Goal: Book appointment/travel/reservation

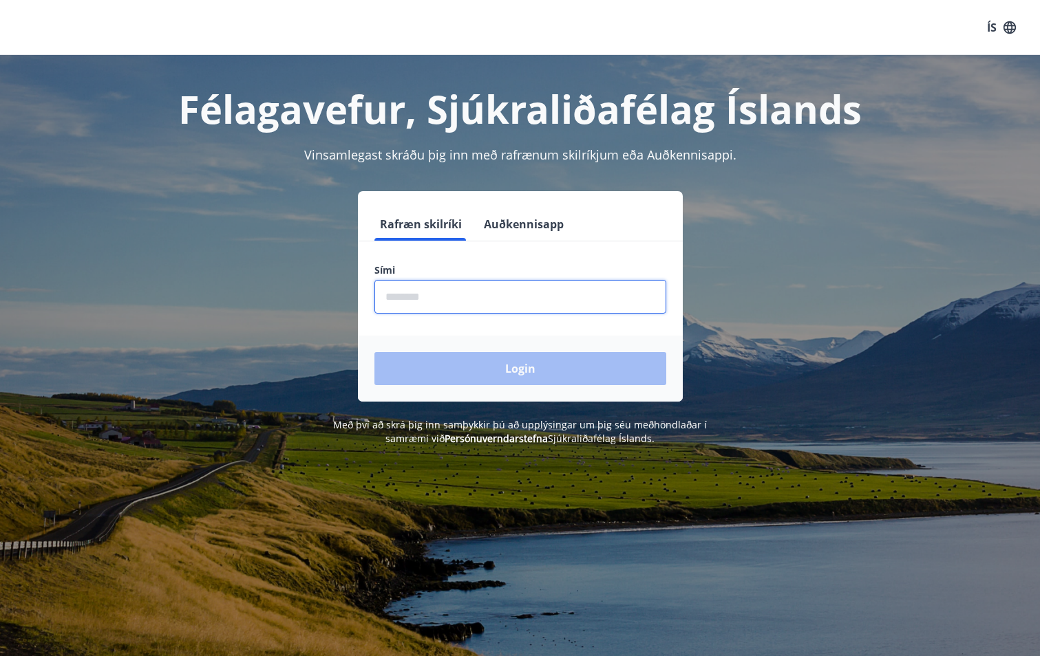
click at [408, 298] on input "phone" at bounding box center [520, 297] width 292 height 34
type input "********"
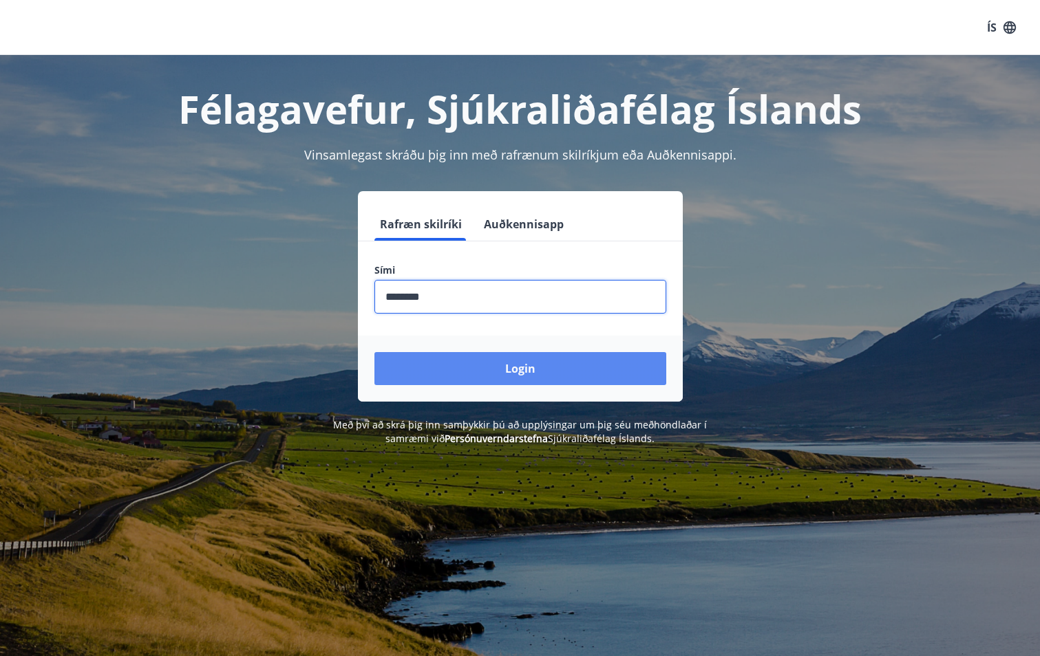
click at [493, 367] on button "Login" at bounding box center [520, 368] width 292 height 33
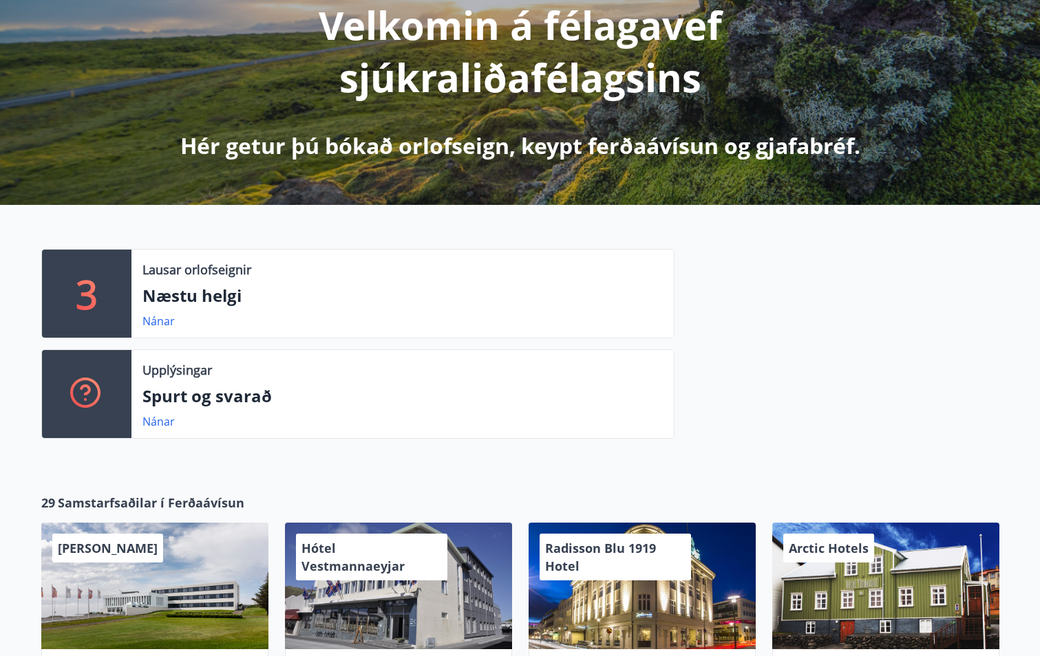
scroll to position [206, 0]
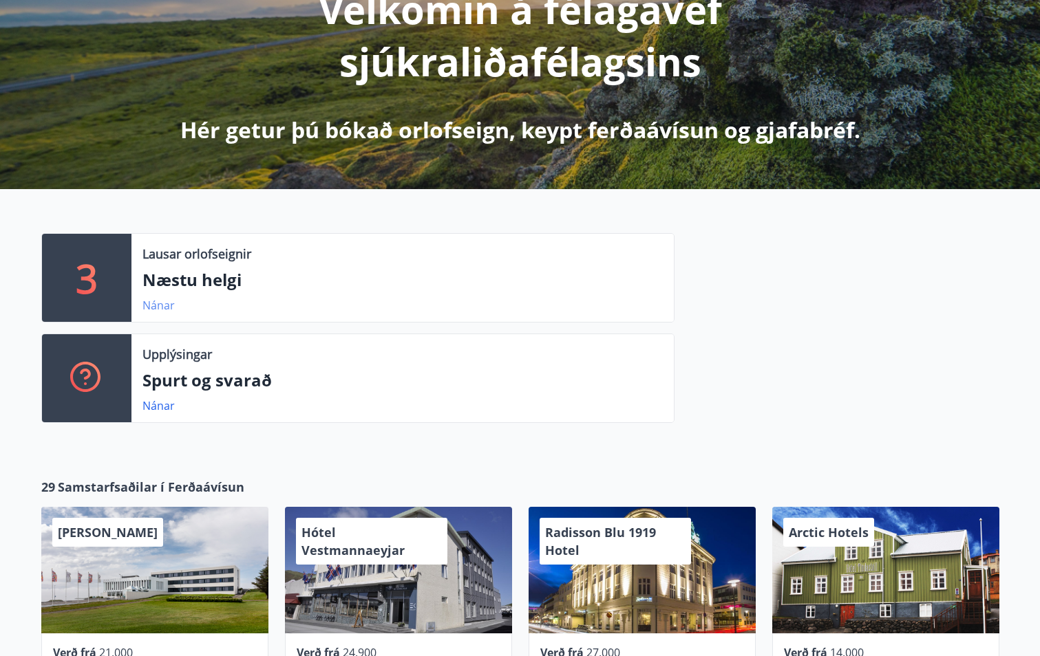
click at [161, 307] on link "Nánar" at bounding box center [158, 305] width 32 height 15
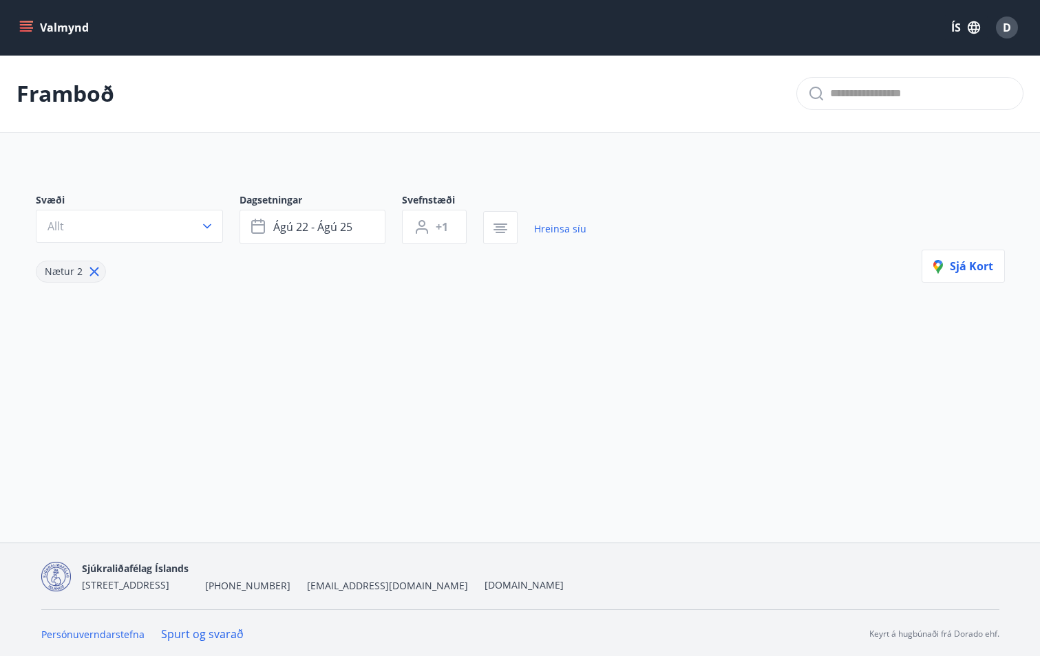
type input "*"
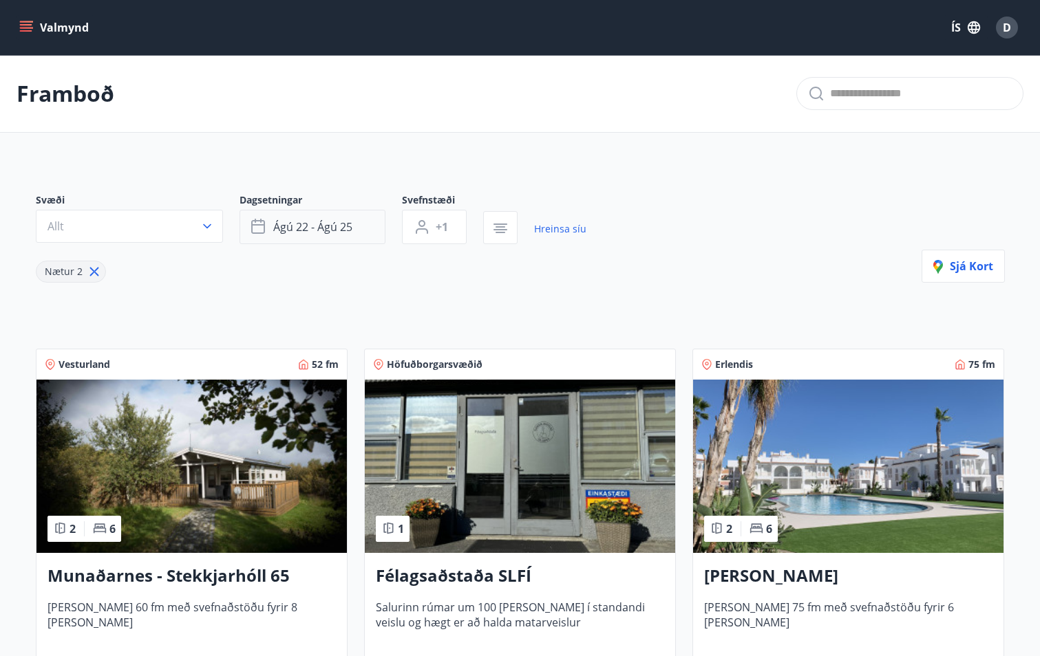
click at [372, 228] on button "ágú 22 - ágú 25" at bounding box center [312, 227] width 146 height 34
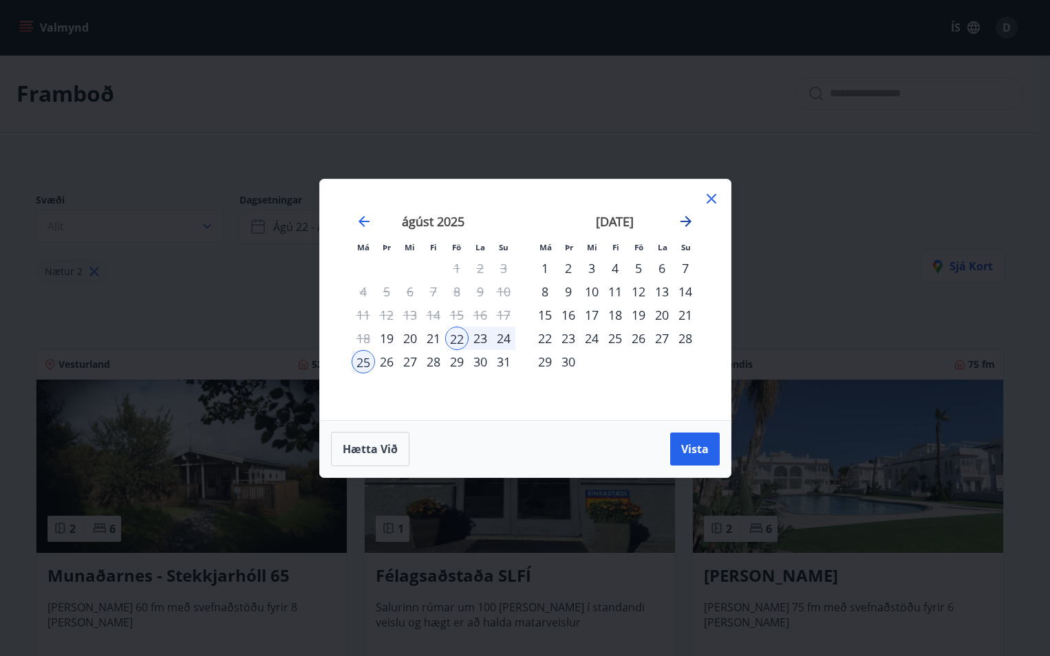
click at [687, 224] on icon "Move forward to switch to the next month." at bounding box center [685, 221] width 11 height 11
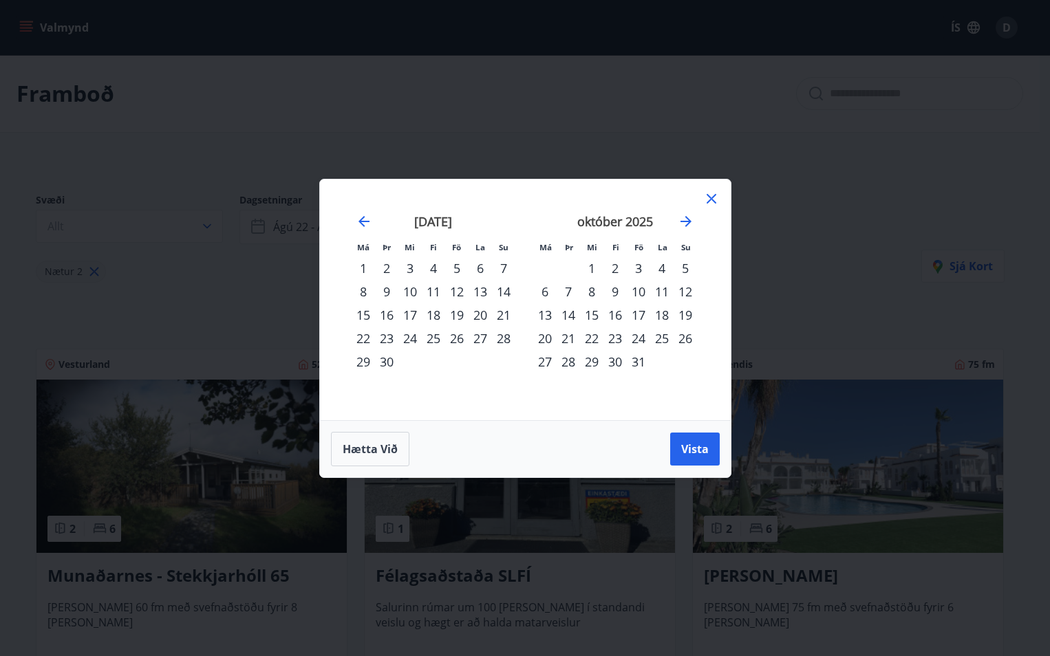
click at [640, 362] on div "31" at bounding box center [638, 361] width 23 height 23
click at [691, 444] on span "Vista" at bounding box center [695, 449] width 28 height 15
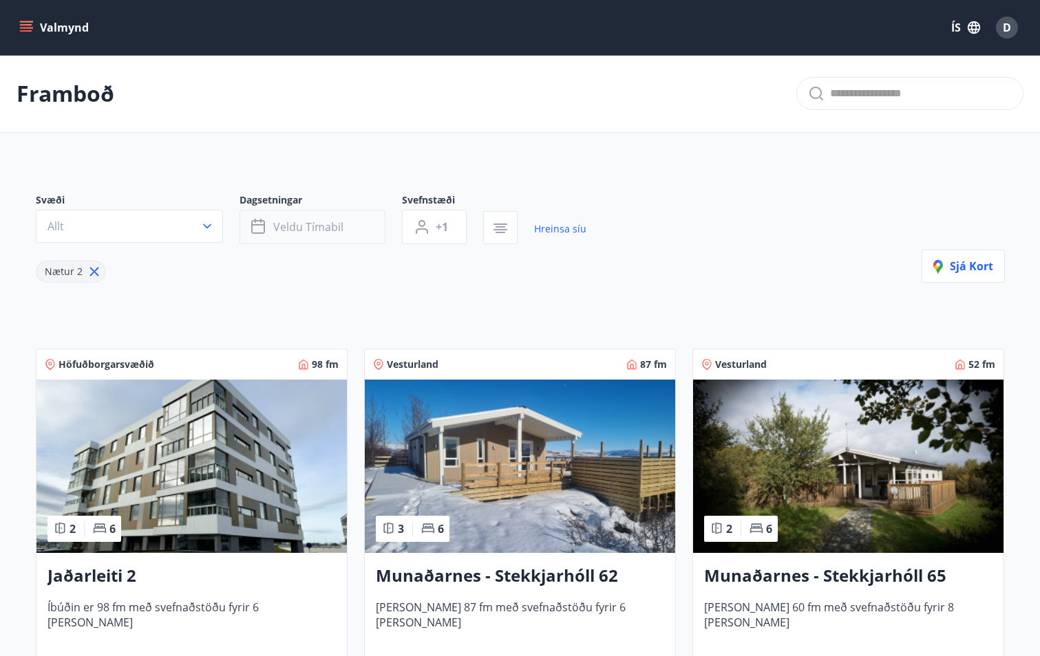
click at [334, 231] on span "Veldu tímabil" at bounding box center [308, 226] width 70 height 15
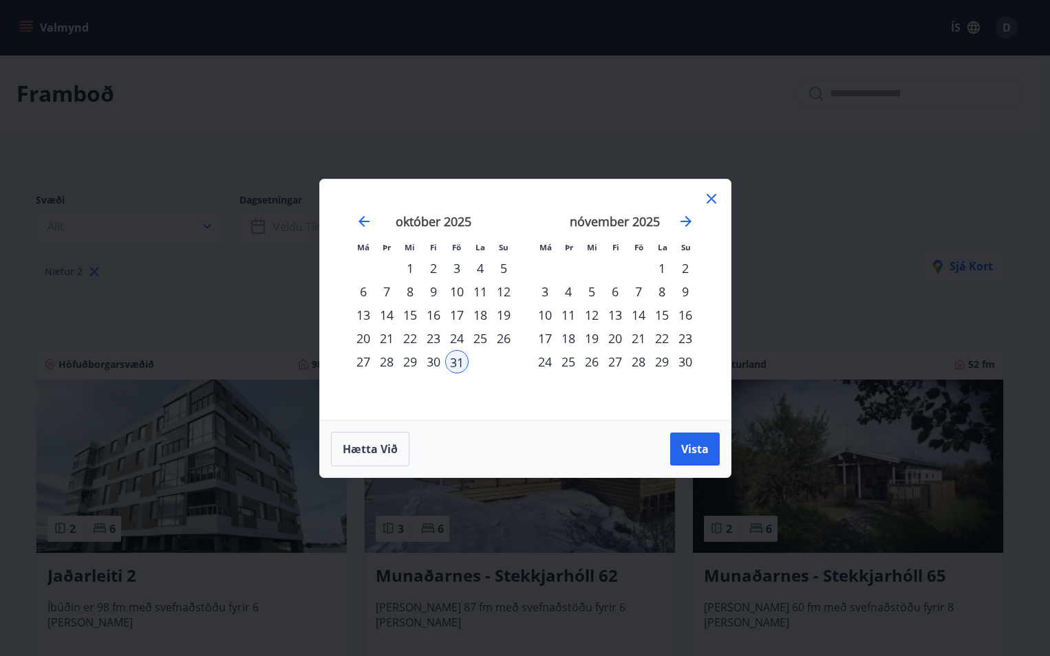
click at [680, 269] on div "2" at bounding box center [685, 268] width 23 height 23
click at [695, 447] on span "Vista" at bounding box center [695, 449] width 28 height 15
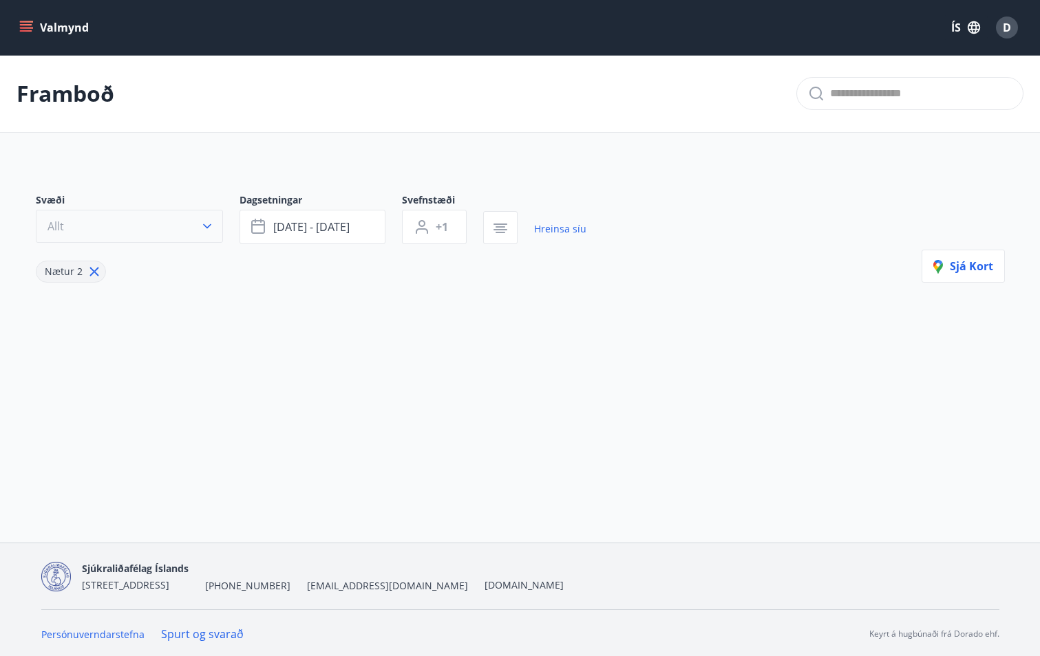
click at [206, 223] on icon "button" at bounding box center [207, 226] width 14 height 14
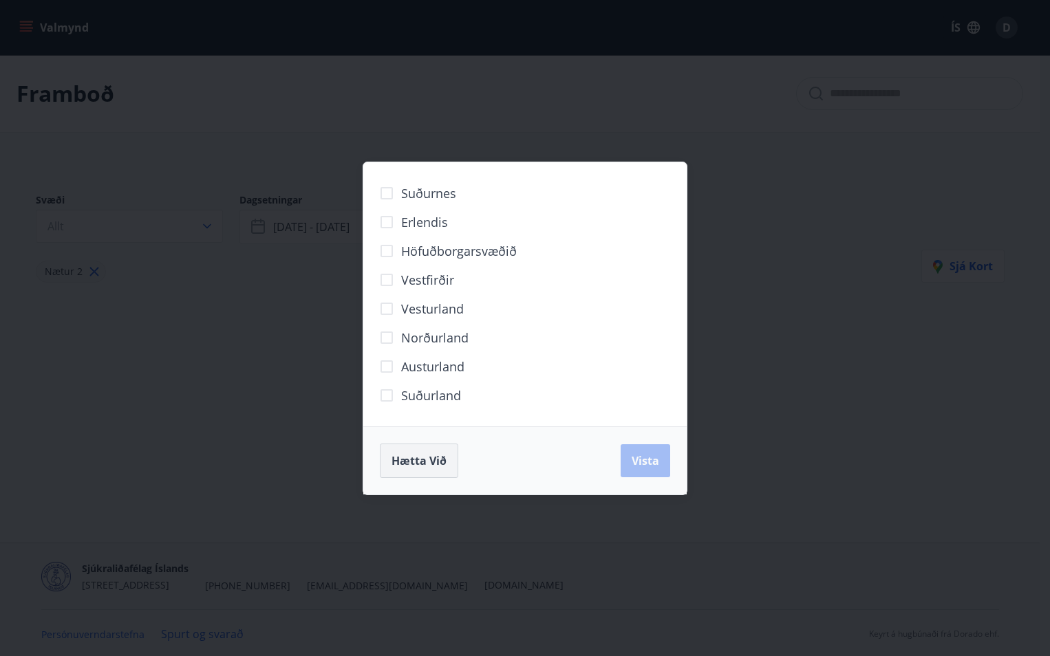
click at [439, 462] on span "Hætta við" at bounding box center [418, 460] width 55 height 15
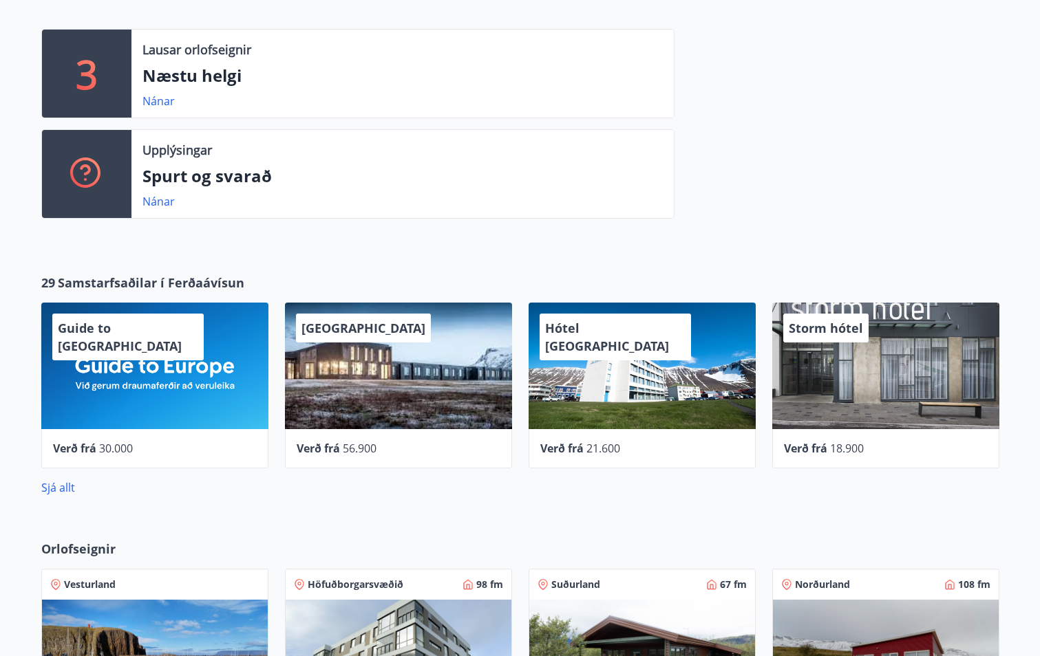
scroll to position [413, 0]
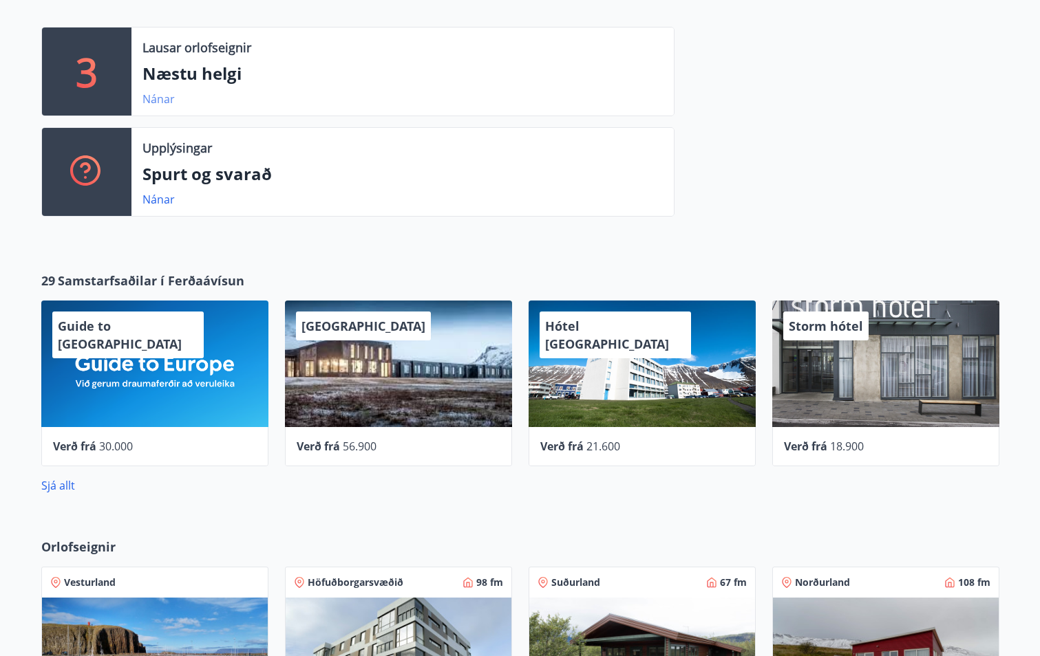
click at [158, 97] on link "Nánar" at bounding box center [158, 99] width 32 height 15
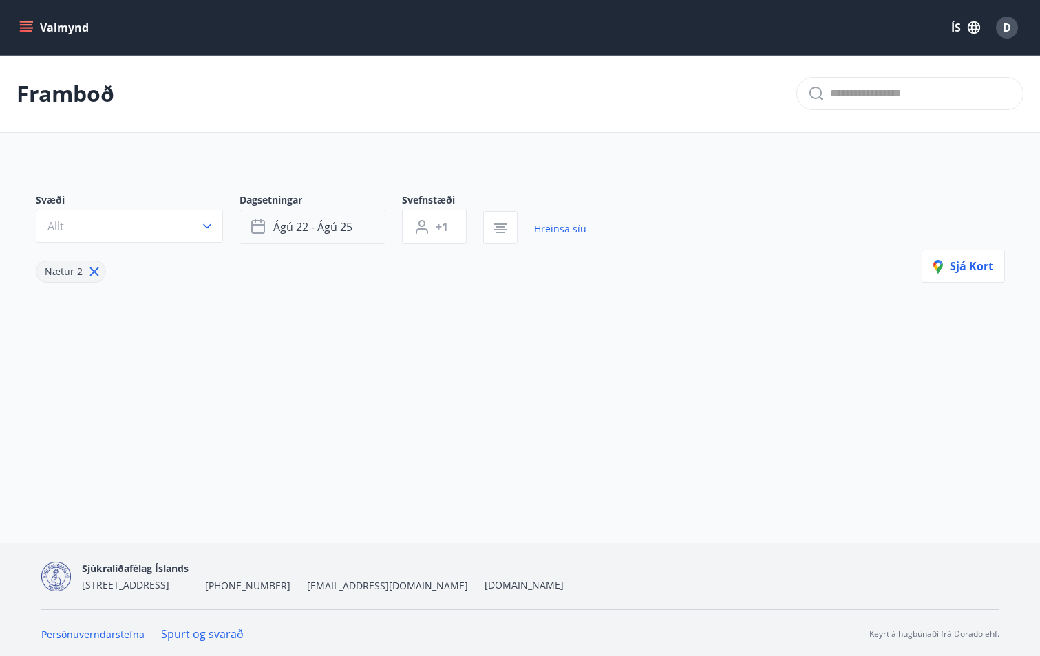
click at [363, 230] on button "ágú 22 - ágú 25" at bounding box center [312, 227] width 146 height 34
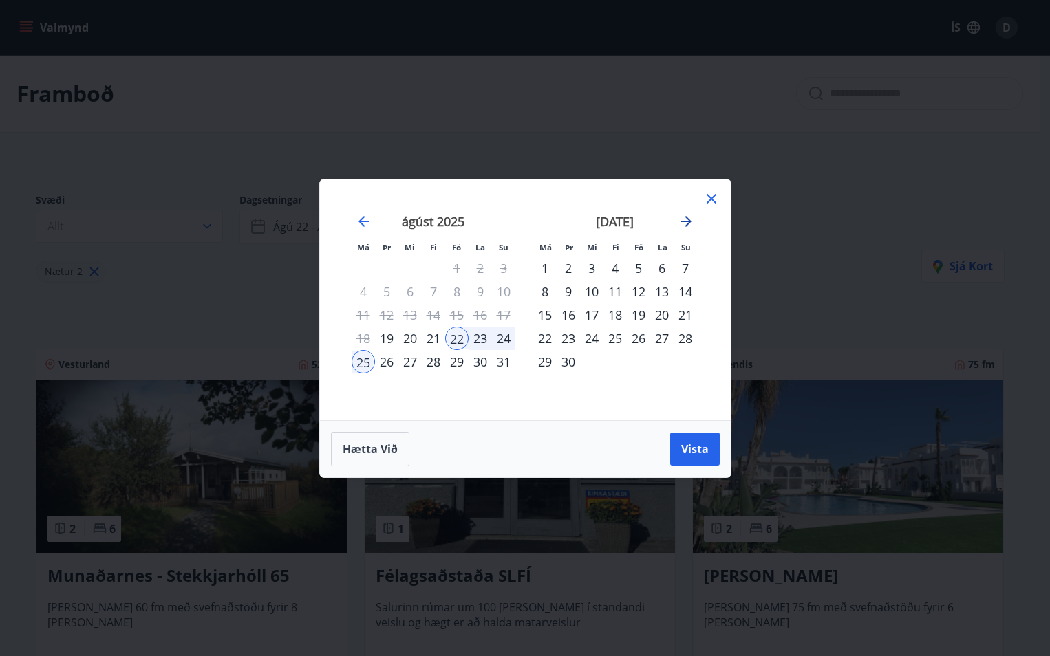
click at [690, 221] on icon "Move forward to switch to the next month." at bounding box center [685, 221] width 11 height 11
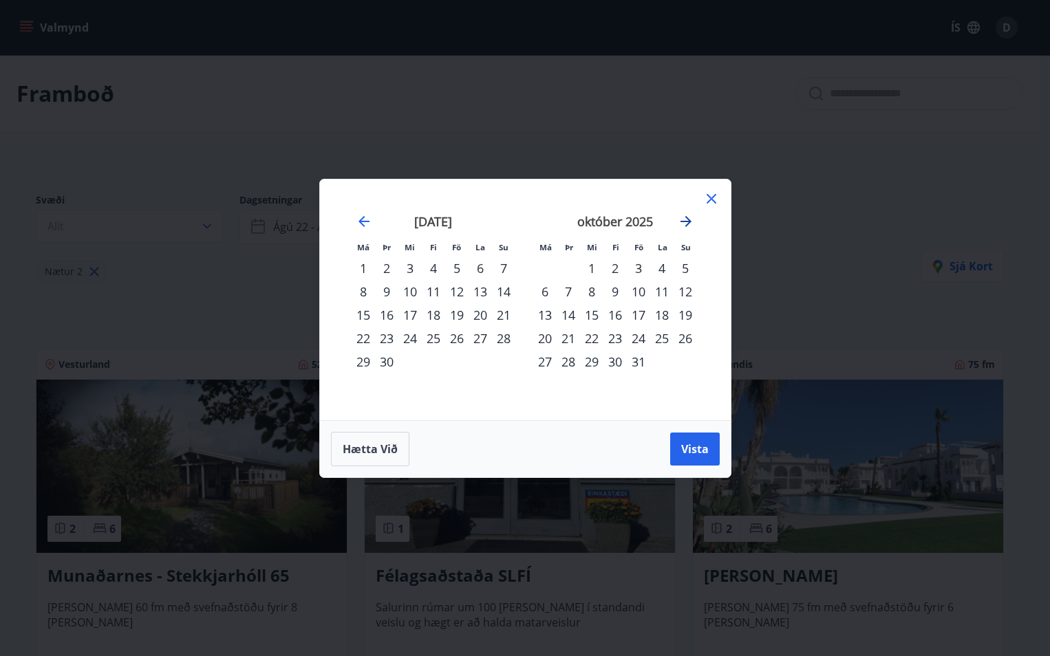
click at [690, 221] on icon "Move forward to switch to the next month." at bounding box center [685, 221] width 11 height 11
click at [455, 362] on div "31" at bounding box center [456, 361] width 23 height 23
click at [687, 270] on div "2" at bounding box center [685, 268] width 23 height 23
click at [696, 448] on span "Vista" at bounding box center [695, 449] width 28 height 15
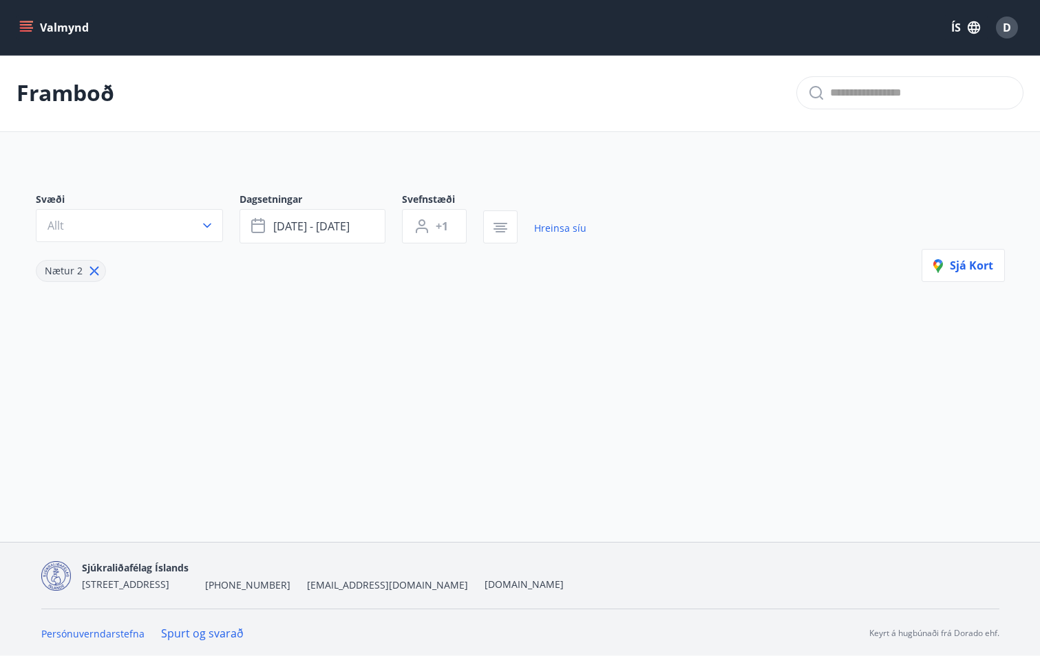
scroll to position [2, 0]
click at [204, 226] on icon "button" at bounding box center [207, 224] width 14 height 14
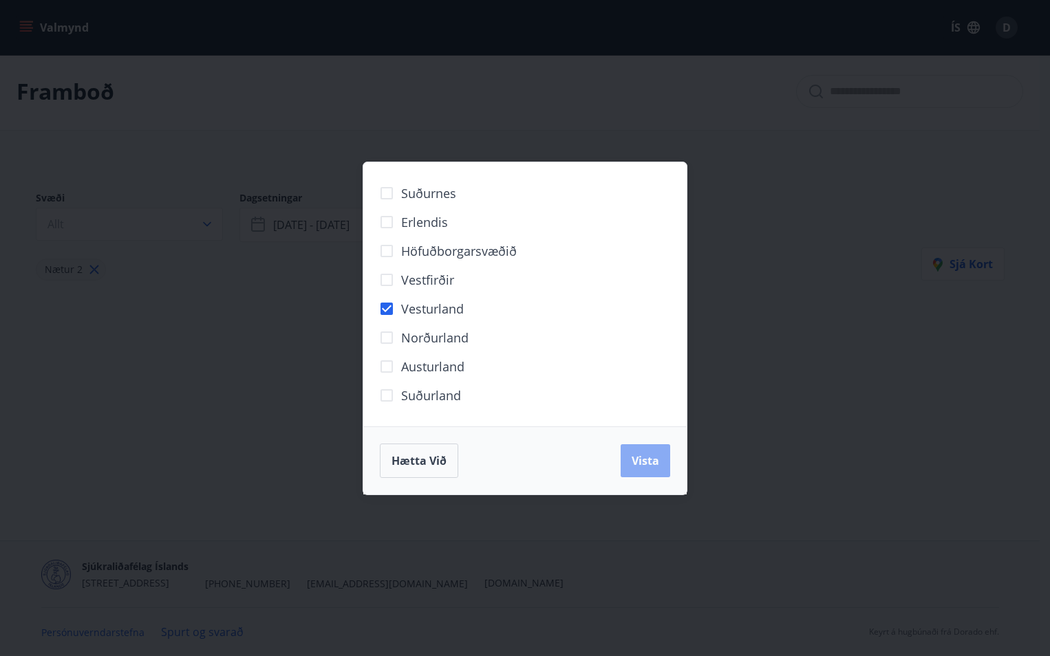
click at [647, 462] on span "Vista" at bounding box center [646, 460] width 28 height 15
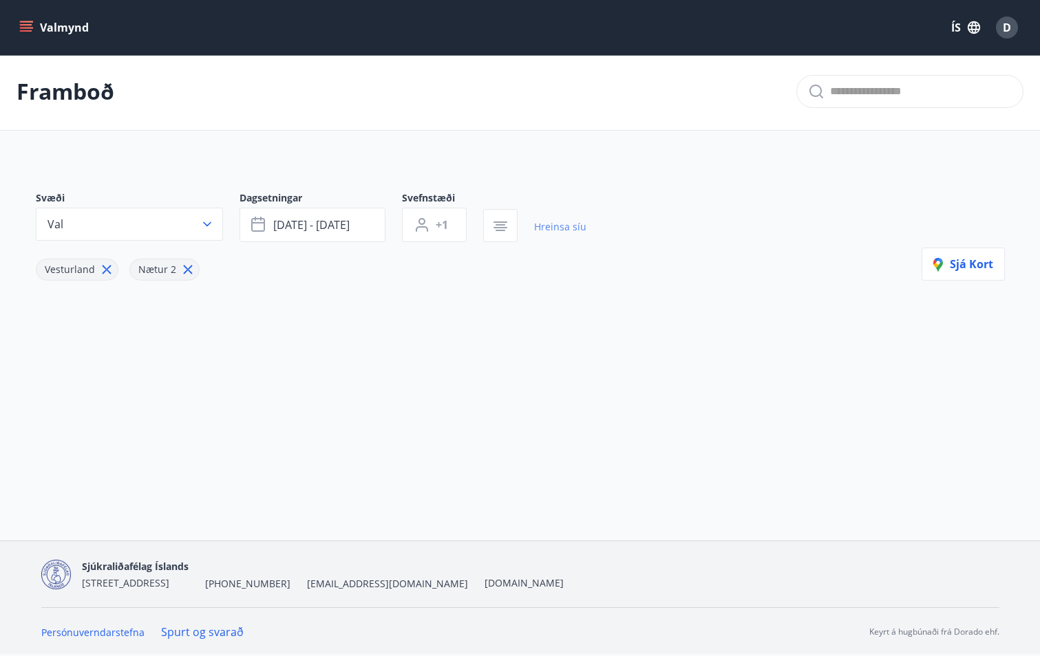
click at [568, 226] on link "Hreinsa síu" at bounding box center [560, 227] width 52 height 30
type input "*"
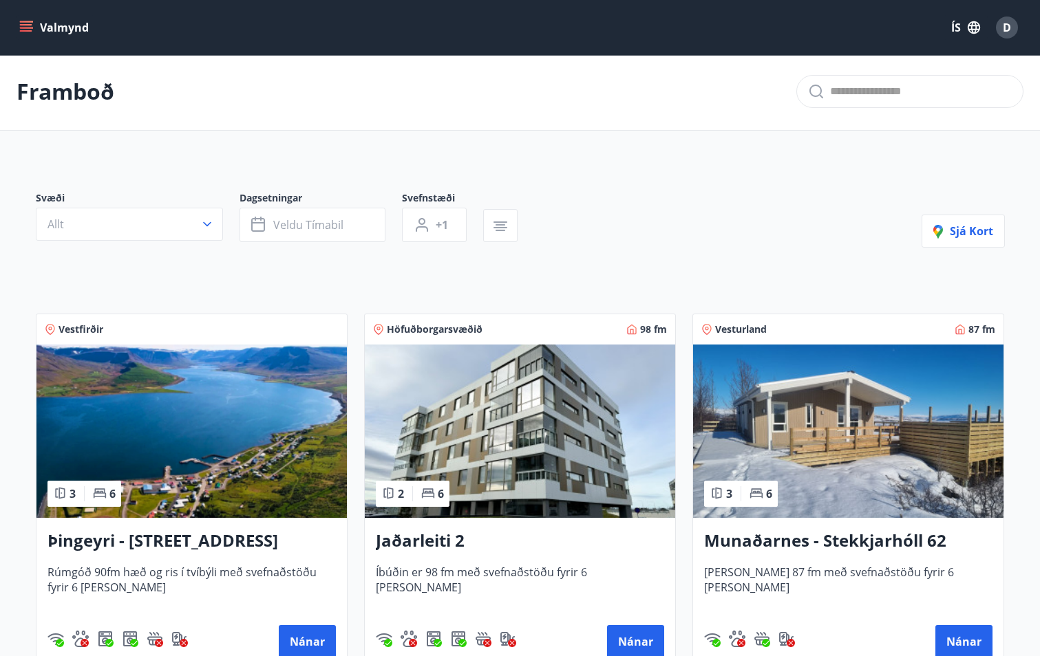
click at [28, 21] on icon "menu" at bounding box center [26, 28] width 14 height 14
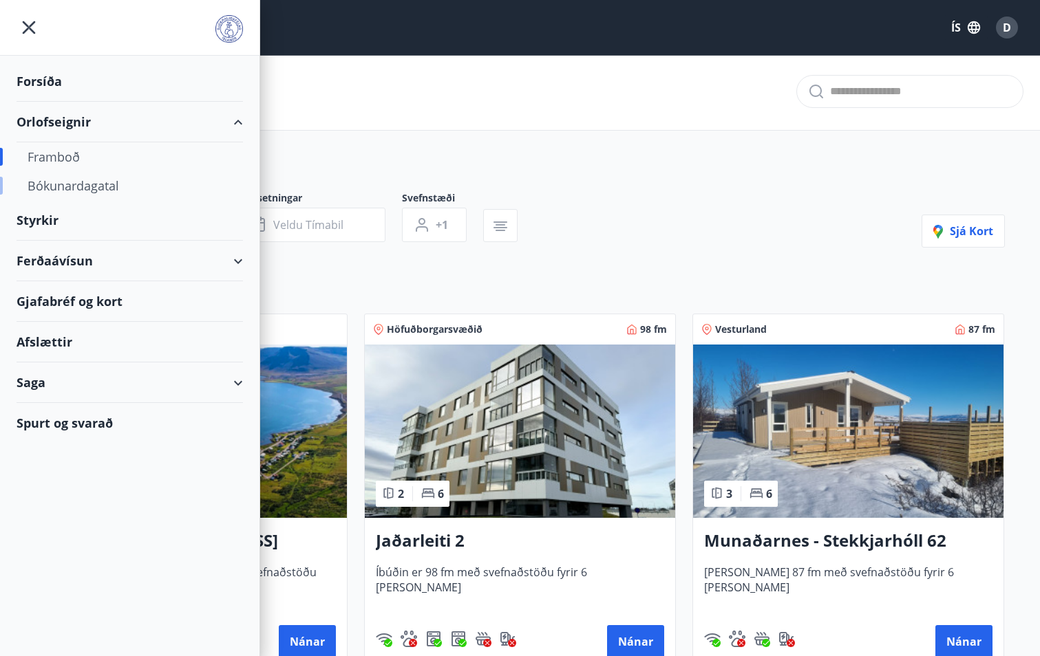
click at [47, 186] on div "Bókunardagatal" at bounding box center [130, 185] width 204 height 29
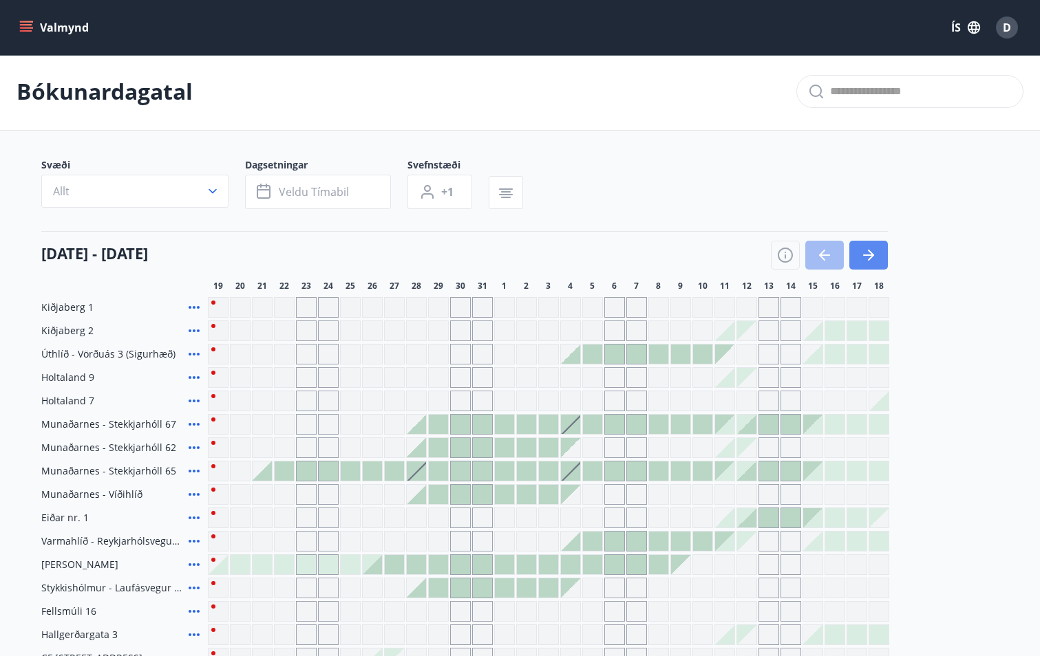
click at [876, 250] on icon "button" at bounding box center [868, 255] width 17 height 17
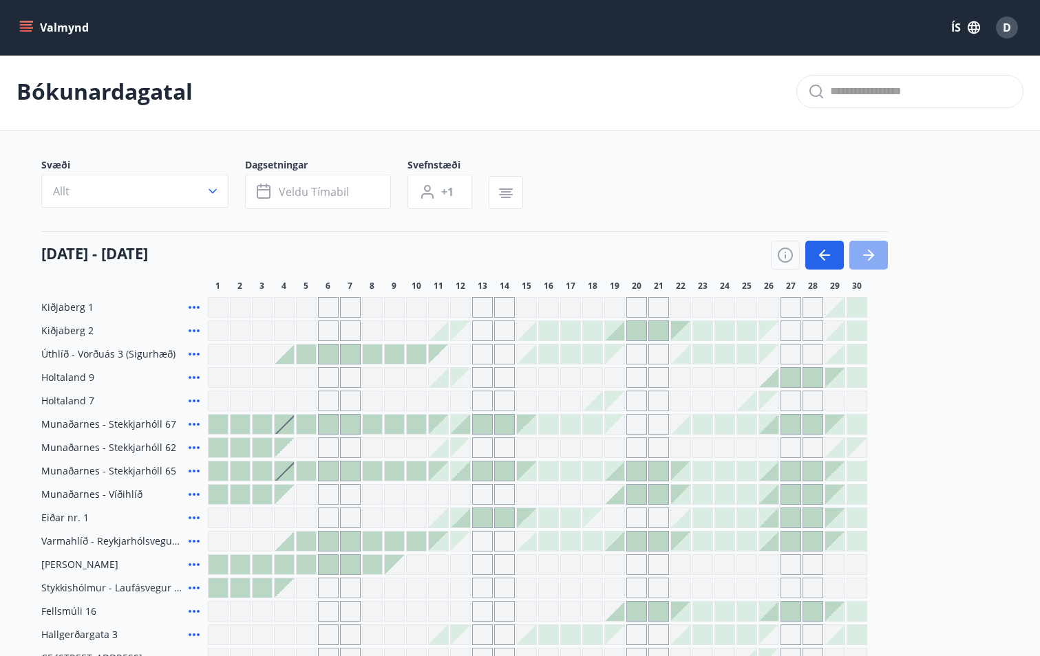
click at [876, 250] on icon "button" at bounding box center [868, 255] width 17 height 17
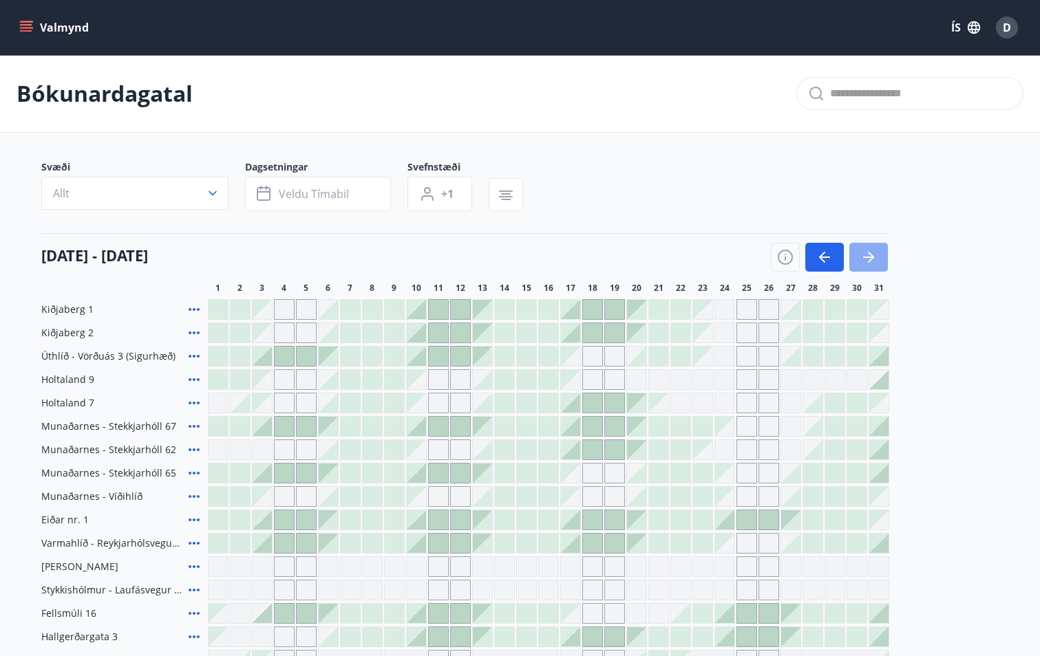
click at [870, 257] on icon "button" at bounding box center [868, 257] width 11 height 1
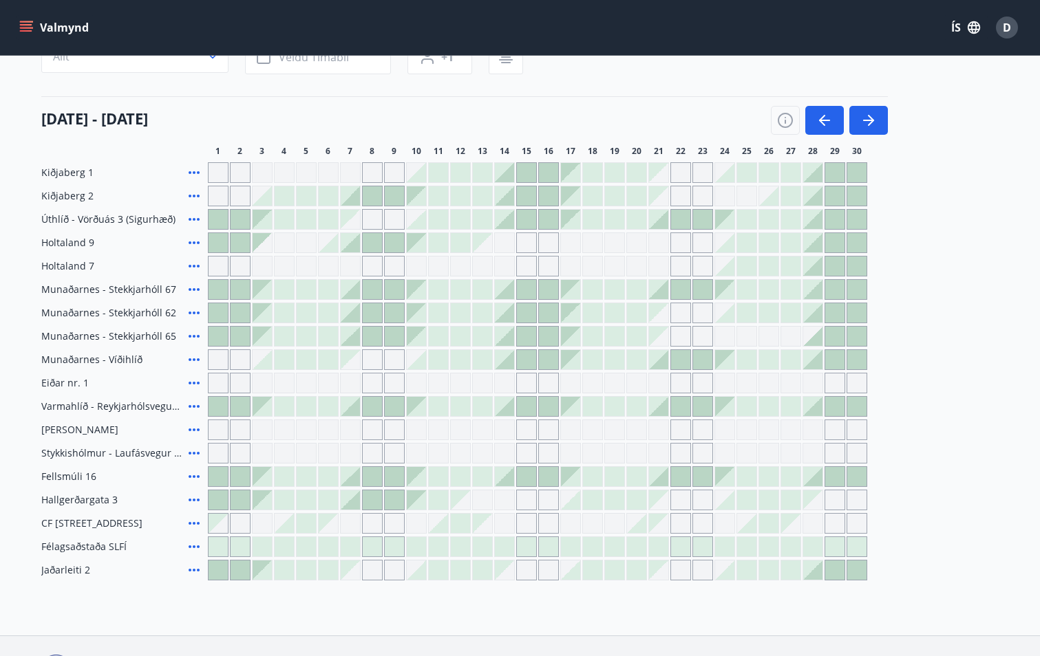
scroll to position [138, 0]
click at [301, 306] on div at bounding box center [306, 312] width 19 height 19
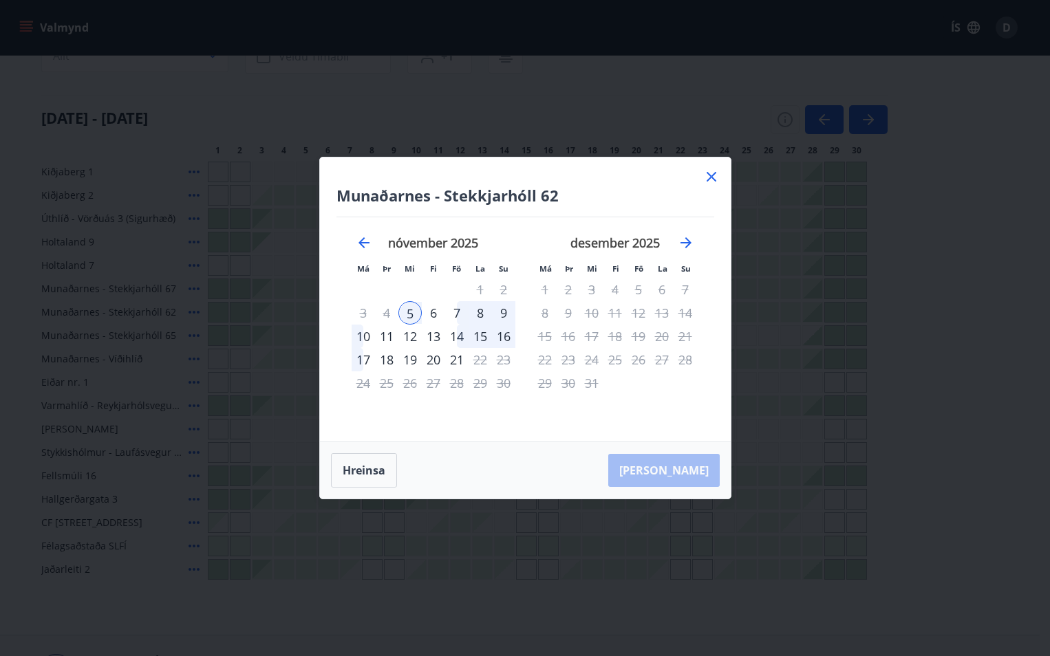
click at [707, 176] on icon at bounding box center [711, 177] width 17 height 17
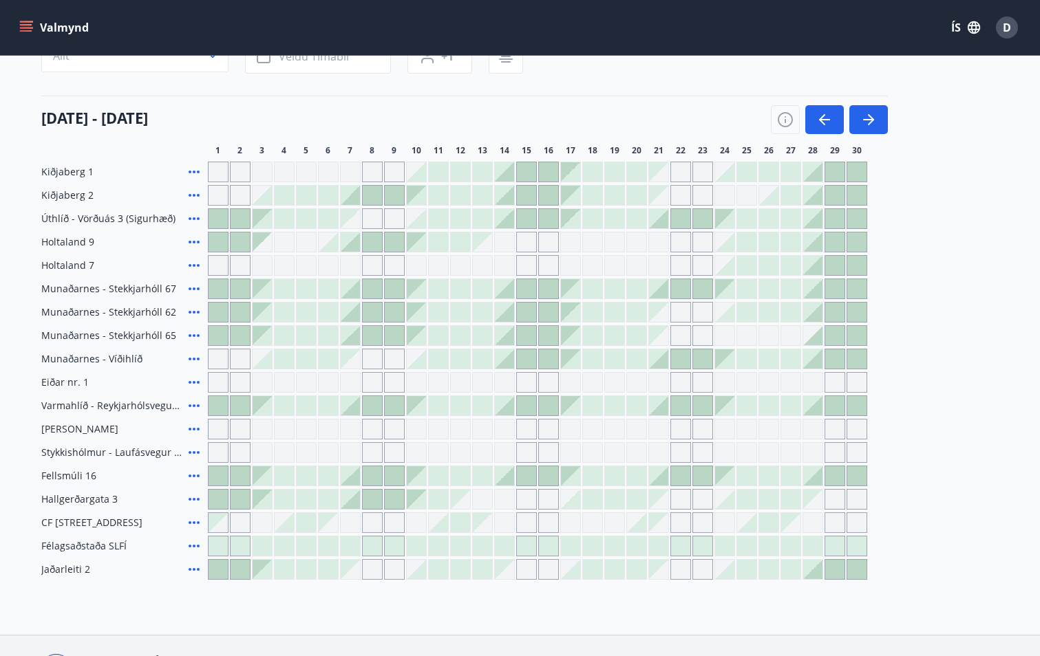
click at [712, 175] on div "Gráir dagar eru ekki bókanlegir" at bounding box center [702, 172] width 21 height 21
click at [194, 310] on icon at bounding box center [194, 312] width 17 height 17
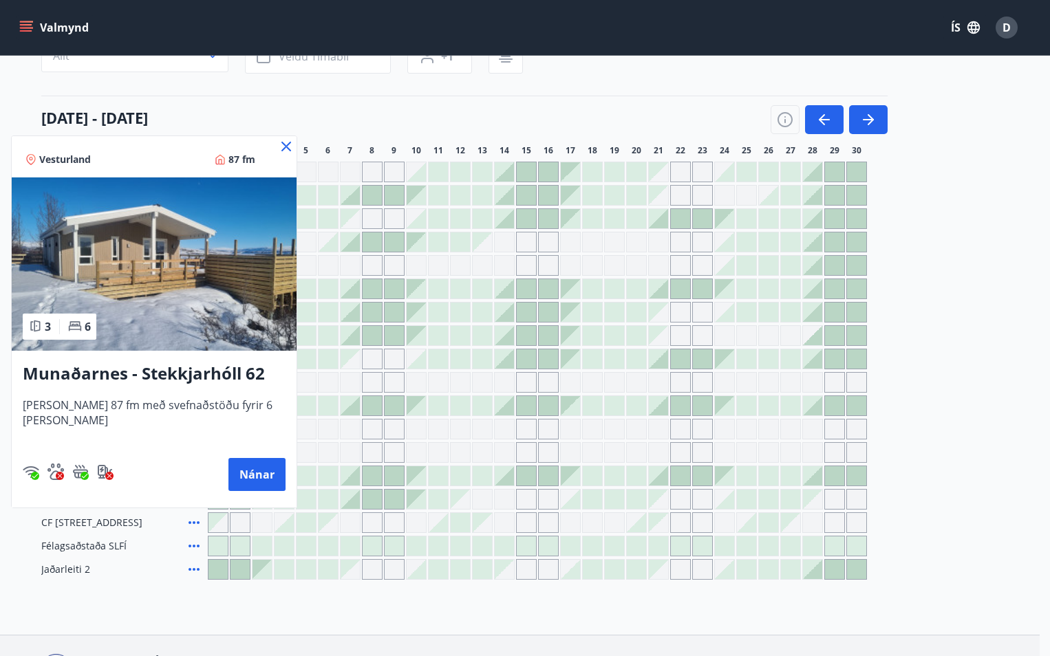
click at [286, 142] on icon at bounding box center [286, 146] width 17 height 17
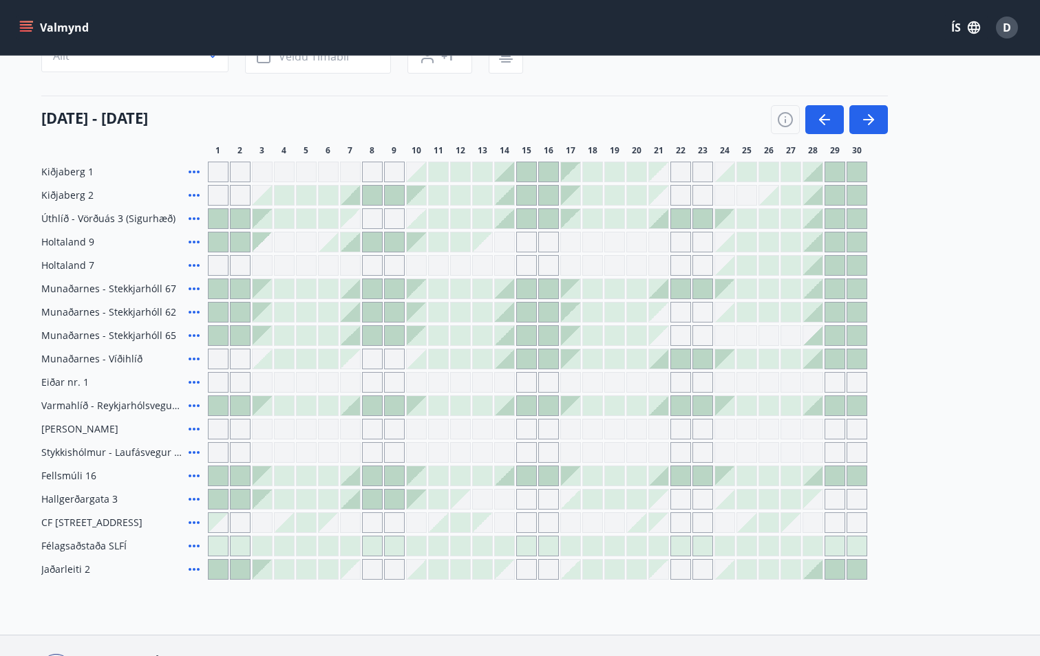
click at [286, 142] on div "[DATE] - [DATE] 1 2 3 4 5 6 7 8 9 10 11 12 13 14 15 16 17 18 19 20 21 22 23 24 …" at bounding box center [520, 126] width 958 height 61
